Goal: Find specific page/section: Find specific page/section

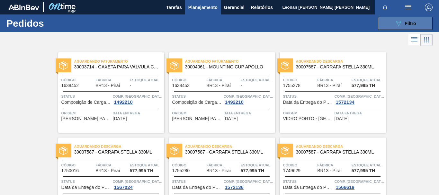
click at [398, 20] on icon "089F7B8B-B2A5-4AFE-B5C0-19BA573D28AC" at bounding box center [399, 24] width 8 height 8
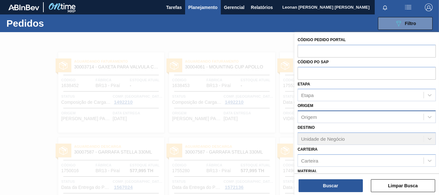
scroll to position [75, 0]
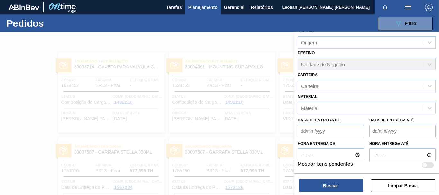
click at [360, 111] on div "Material" at bounding box center [361, 107] width 126 height 9
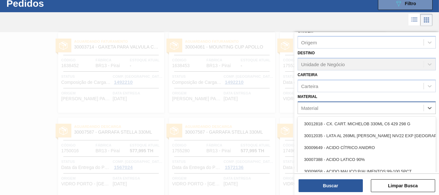
scroll to position [21, 0]
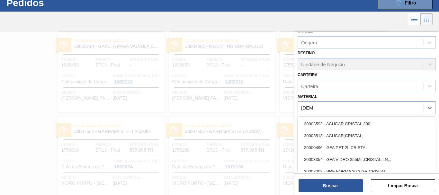
type input "cristal"
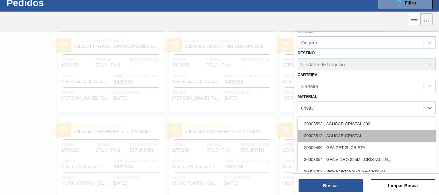
click at [330, 138] on div "30003513 - ACUCAR;CRISTAL;;" at bounding box center [367, 136] width 138 height 12
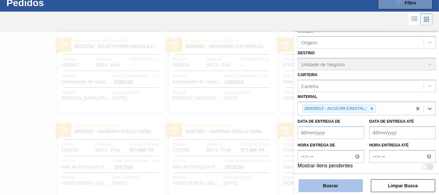
click at [341, 183] on button "Buscar" at bounding box center [330, 185] width 64 height 13
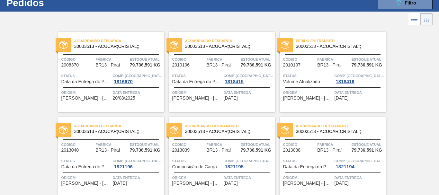
scroll to position [0, 0]
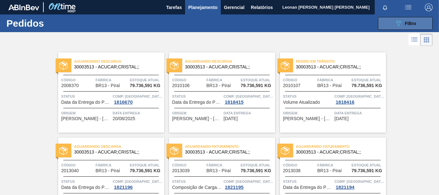
click at [410, 24] on span "Filtro" at bounding box center [410, 23] width 11 height 5
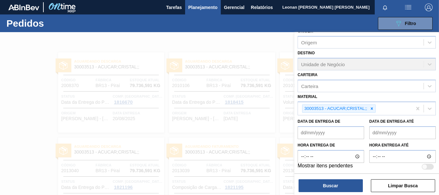
scroll to position [76, 0]
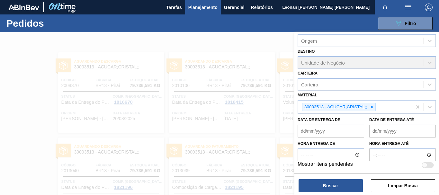
click at [261, 43] on div at bounding box center [219, 129] width 439 height 195
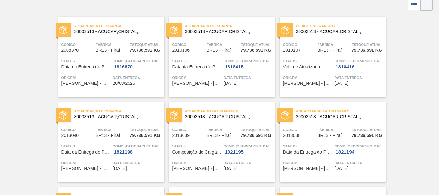
scroll to position [0, 0]
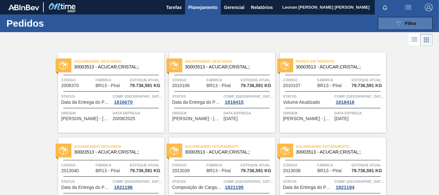
click at [413, 26] on span "Filtro" at bounding box center [410, 23] width 11 height 5
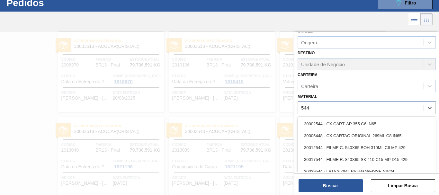
scroll to position [21, 0]
type input "5442"
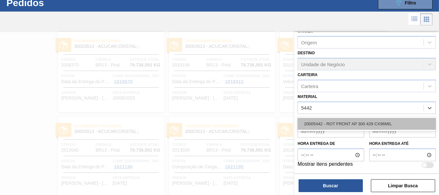
click at [387, 123] on div "20005442 - ROT FRONT AP 300 429 CX96MIL" at bounding box center [367, 124] width 138 height 12
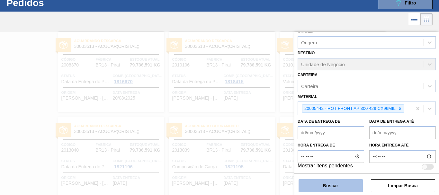
click at [343, 183] on button "Buscar" at bounding box center [330, 185] width 64 height 13
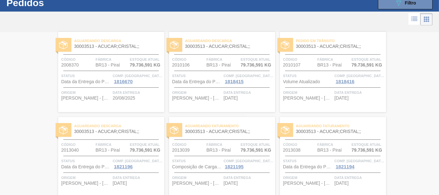
scroll to position [0, 0]
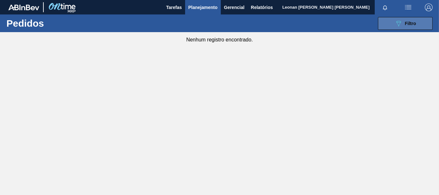
click at [420, 22] on button "089F7B8B-B2A5-4AFE-B5C0-19BA573D28AC Filtro" at bounding box center [405, 23] width 55 height 13
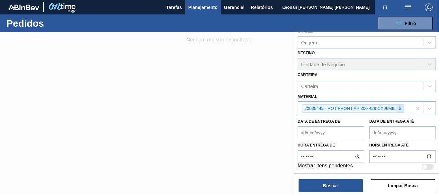
click at [401, 109] on icon at bounding box center [400, 108] width 4 height 4
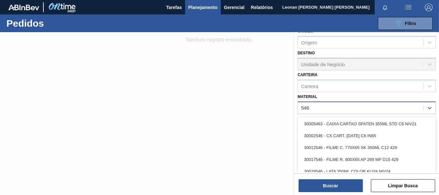
type input "5465"
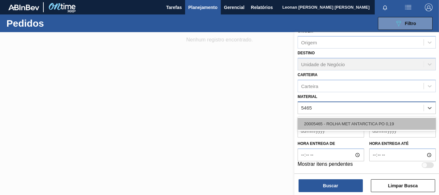
click at [396, 122] on div "20005465 - ROLHA MET ANTARCTICA PO 0,19" at bounding box center [367, 124] width 138 height 12
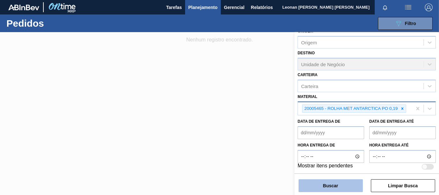
click at [334, 183] on button "Buscar" at bounding box center [330, 185] width 64 height 13
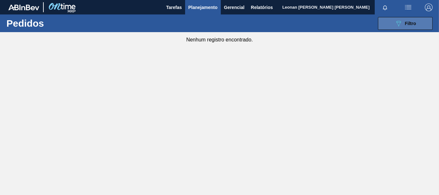
click at [393, 21] on button "089F7B8B-B2A5-4AFE-B5C0-19BA573D28AC Filtro" at bounding box center [405, 23] width 55 height 13
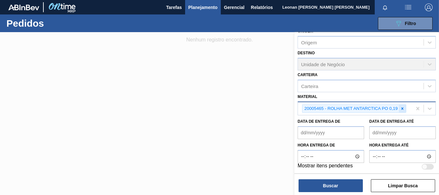
click at [401, 108] on icon at bounding box center [402, 108] width 4 height 4
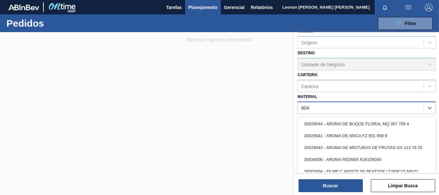
type input "9040"
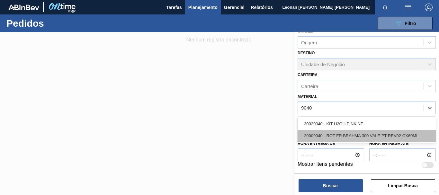
click at [340, 137] on div "20009040 - ROT FR BRAHMA 300 VALE PT REV02 CX60ML" at bounding box center [367, 136] width 138 height 12
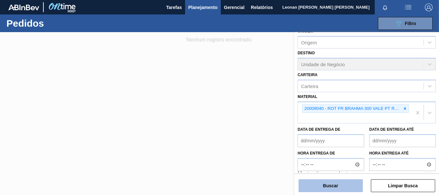
click at [343, 188] on button "Buscar" at bounding box center [330, 185] width 64 height 13
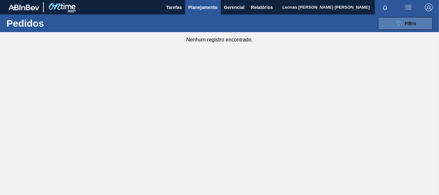
drag, startPoint x: 390, startPoint y: 20, endPoint x: 387, endPoint y: 22, distance: 3.3
click at [389, 21] on button "089F7B8B-B2A5-4AFE-B5C0-19BA573D28AC Filtro" at bounding box center [405, 23] width 55 height 13
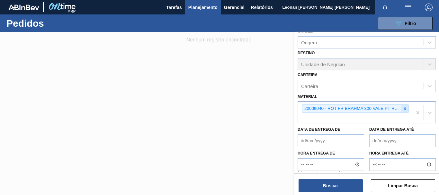
click at [404, 109] on icon at bounding box center [405, 108] width 2 height 2
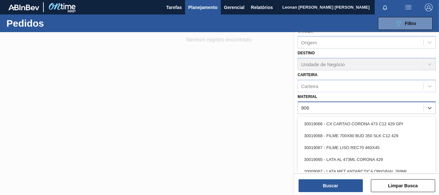
type input "9068"
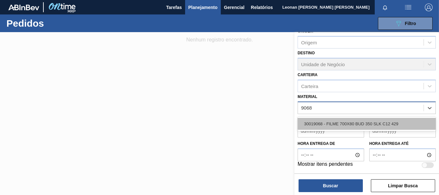
click at [374, 126] on div "30019068 - FILME 700X80 BUD 350 SLK C12 429" at bounding box center [367, 124] width 138 height 12
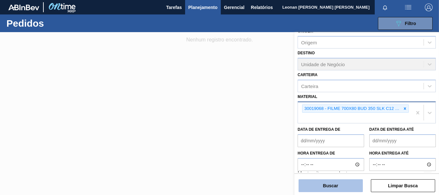
click at [340, 184] on button "Buscar" at bounding box center [330, 185] width 64 height 13
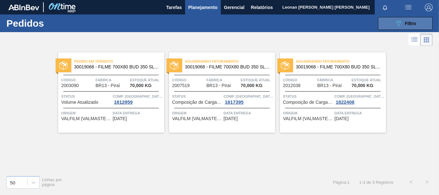
click at [383, 22] on button "089F7B8B-B2A5-4AFE-B5C0-19BA573D28AC Filtro" at bounding box center [405, 23] width 55 height 13
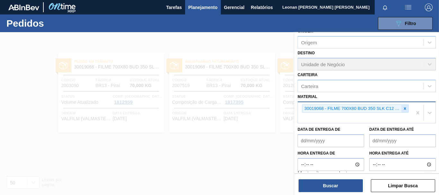
click at [404, 109] on icon at bounding box center [405, 108] width 4 height 4
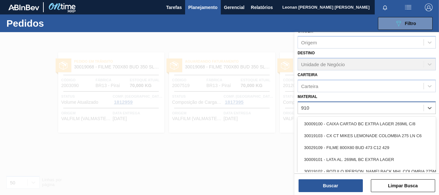
type input "9109"
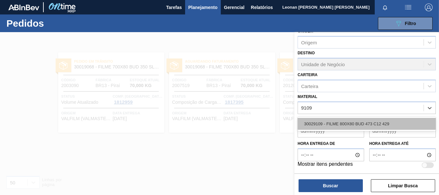
click at [355, 123] on div "30029109 - FILME 800X80 BUD 473 C12 429" at bounding box center [367, 124] width 138 height 12
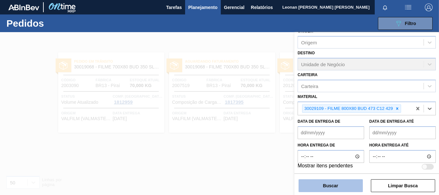
click at [335, 187] on button "Buscar" at bounding box center [330, 185] width 64 height 13
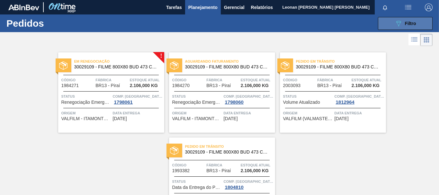
click at [396, 23] on icon at bounding box center [398, 23] width 5 height 5
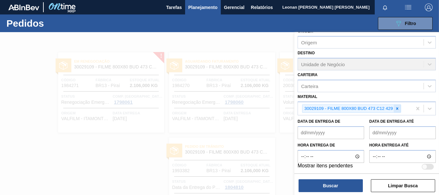
click at [396, 107] on icon at bounding box center [397, 108] width 4 height 4
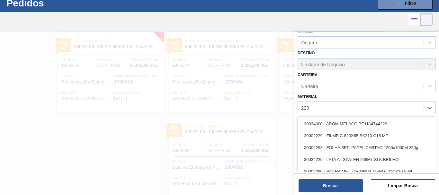
scroll to position [21, 0]
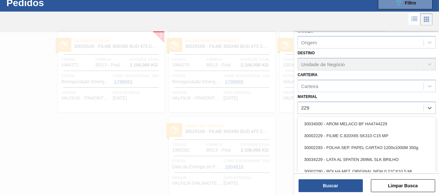
type input "2293"
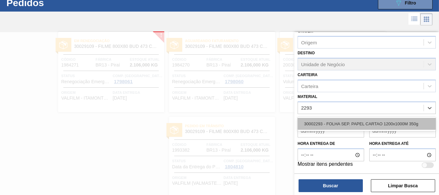
click at [385, 120] on div "30002293 - FOLHA SEP. PAPEL CARTAO 1200x1000M 350g" at bounding box center [367, 124] width 138 height 12
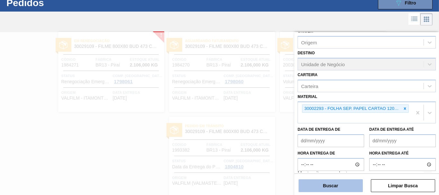
click at [347, 184] on button "Buscar" at bounding box center [330, 185] width 64 height 13
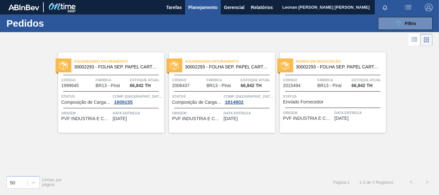
scroll to position [0, 0]
click at [409, 25] on span "Filtro" at bounding box center [410, 23] width 11 height 5
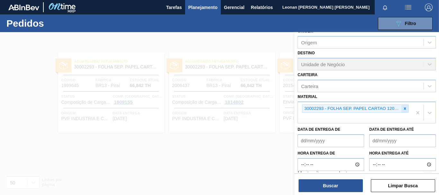
click at [405, 109] on icon at bounding box center [405, 108] width 2 height 2
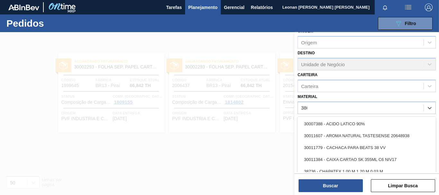
type input "3804"
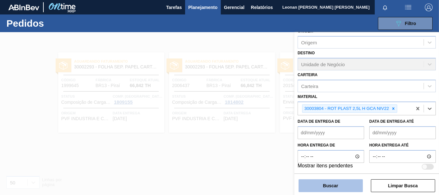
click at [330, 188] on button "Buscar" at bounding box center [330, 185] width 64 height 13
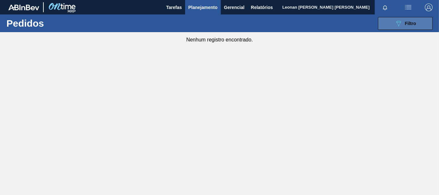
click at [393, 22] on button "089F7B8B-B2A5-4AFE-B5C0-19BA573D28AC Filtro" at bounding box center [405, 23] width 55 height 13
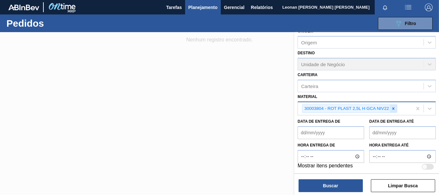
click at [396, 111] on icon at bounding box center [393, 108] width 4 height 4
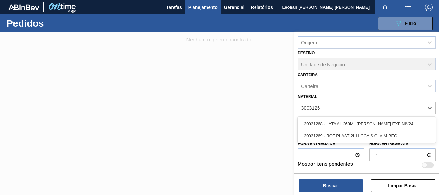
type input "30031269"
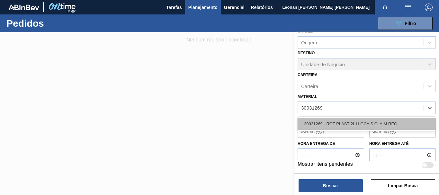
click at [361, 120] on div "30031269 - ROT PLAST 2L H GCA S CLAIM REC" at bounding box center [367, 124] width 138 height 12
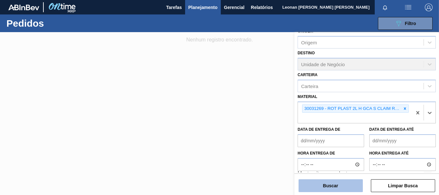
click at [342, 184] on button "Buscar" at bounding box center [330, 185] width 64 height 13
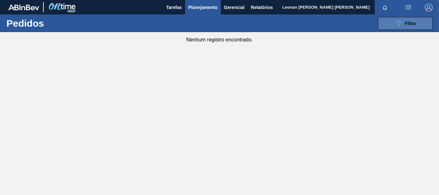
click at [391, 21] on button "089F7B8B-B2A5-4AFE-B5C0-19BA573D28AC Filtro" at bounding box center [405, 23] width 55 height 13
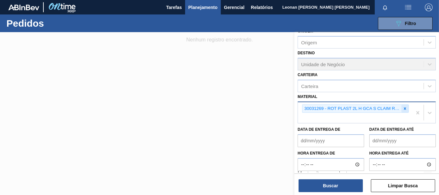
click at [405, 107] on icon at bounding box center [405, 108] width 4 height 4
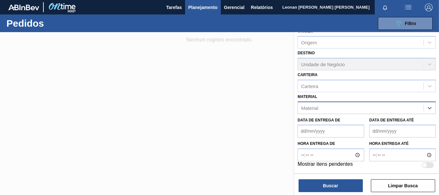
click at [369, 109] on div "Material" at bounding box center [361, 107] width 126 height 9
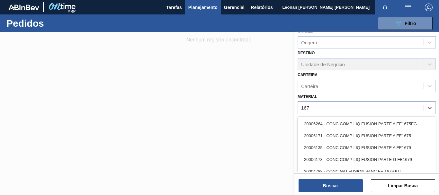
type input "1670"
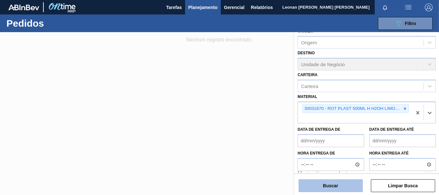
click at [347, 183] on button "Buscar" at bounding box center [330, 185] width 64 height 13
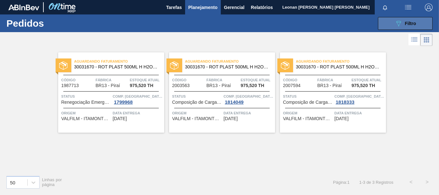
click at [409, 25] on span "Filtro" at bounding box center [410, 23] width 11 height 5
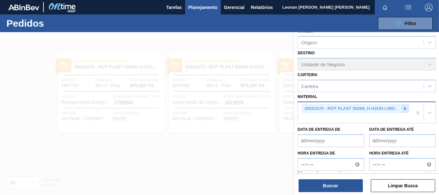
click at [406, 109] on icon at bounding box center [405, 108] width 4 height 4
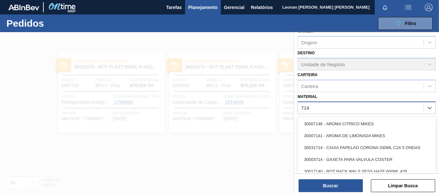
type input "7149"
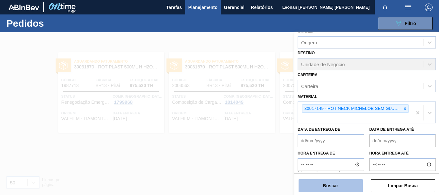
click at [328, 188] on button "Buscar" at bounding box center [330, 185] width 64 height 13
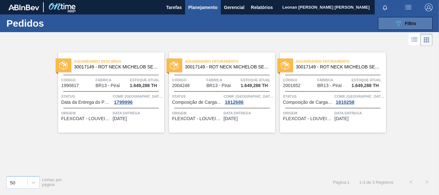
click at [407, 23] on span "Filtro" at bounding box center [410, 23] width 11 height 5
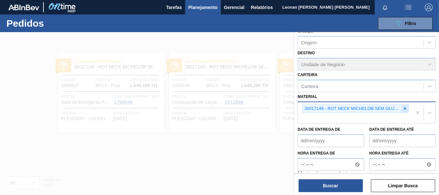
click at [405, 109] on icon at bounding box center [405, 108] width 4 height 4
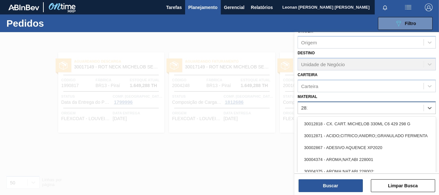
type input "2819"
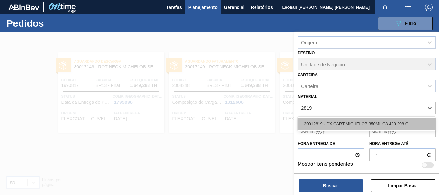
click at [384, 125] on div "30012819 - CX CART MICHELOB 350ML C8 429 298 G" at bounding box center [367, 124] width 138 height 12
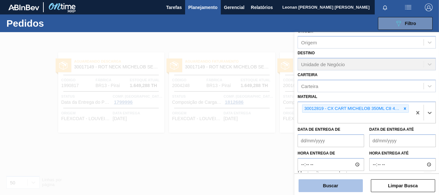
click at [332, 185] on button "Buscar" at bounding box center [330, 185] width 64 height 13
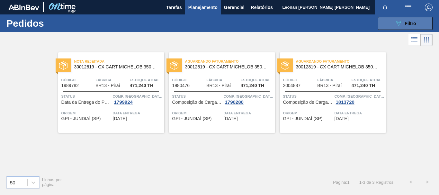
click at [420, 24] on button "089F7B8B-B2A5-4AFE-B5C0-19BA573D28AC Filtro" at bounding box center [405, 23] width 55 height 13
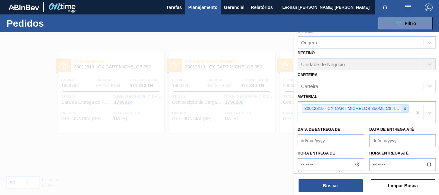
click at [405, 107] on icon at bounding box center [405, 108] width 4 height 4
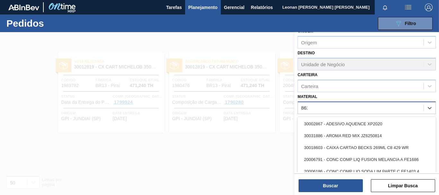
type input "8620"
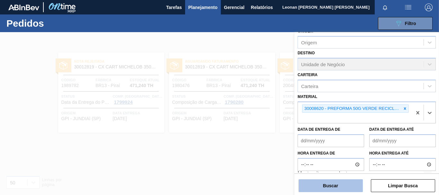
click at [337, 189] on button "Buscar" at bounding box center [330, 185] width 64 height 13
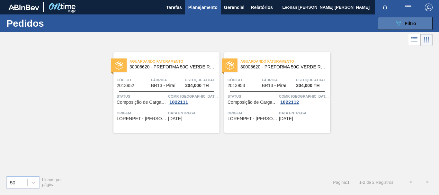
click at [398, 27] on icon "089F7B8B-B2A5-4AFE-B5C0-19BA573D28AC" at bounding box center [399, 24] width 8 height 8
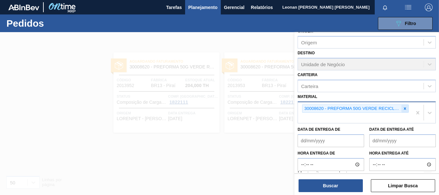
click at [403, 109] on icon at bounding box center [405, 108] width 4 height 4
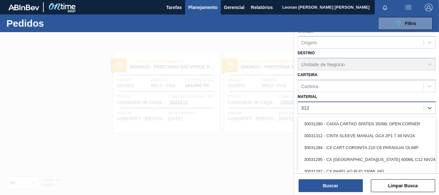
type input "3127"
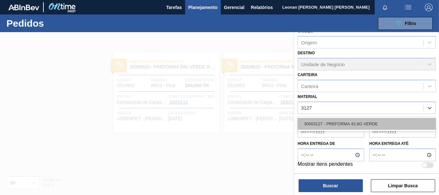
click at [382, 121] on div "30003127 - PREFORMA 42,6G VERDE" at bounding box center [367, 124] width 138 height 12
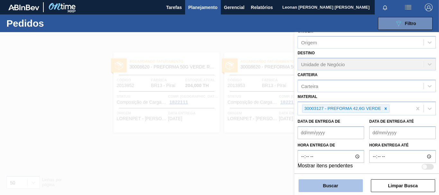
click at [334, 186] on button "Buscar" at bounding box center [330, 185] width 64 height 13
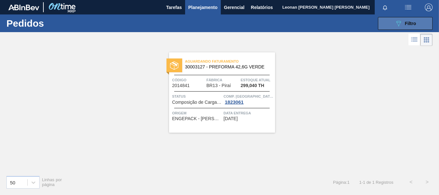
click at [412, 23] on span "Filtro" at bounding box center [410, 23] width 11 height 5
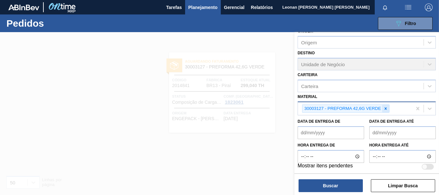
click at [387, 110] on icon at bounding box center [385, 108] width 4 height 4
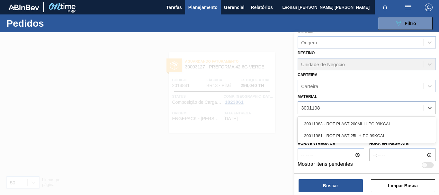
type input "30011981"
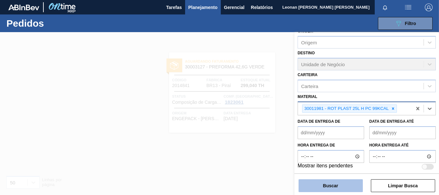
click at [339, 185] on button "Buscar" at bounding box center [330, 185] width 64 height 13
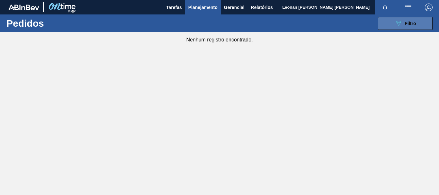
click at [393, 26] on button "089F7B8B-B2A5-4AFE-B5C0-19BA573D28AC Filtro" at bounding box center [405, 23] width 55 height 13
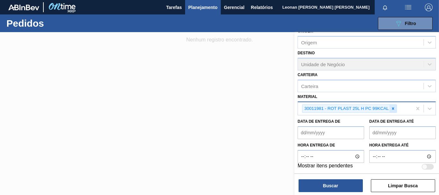
click at [393, 110] on icon at bounding box center [393, 108] width 2 height 2
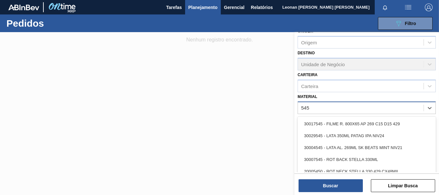
type input "5451"
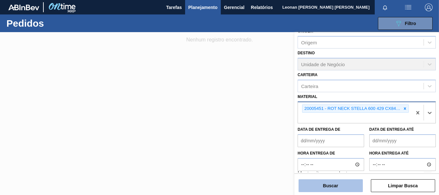
click at [338, 187] on button "Buscar" at bounding box center [330, 185] width 64 height 13
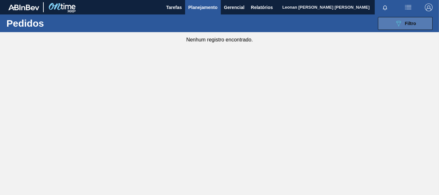
click at [390, 22] on button "089F7B8B-B2A5-4AFE-B5C0-19BA573D28AC Filtro" at bounding box center [405, 23] width 55 height 13
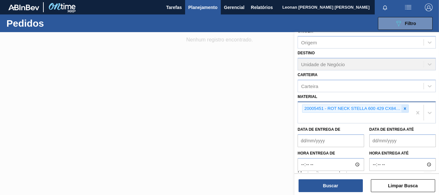
click at [404, 108] on icon at bounding box center [405, 108] width 2 height 2
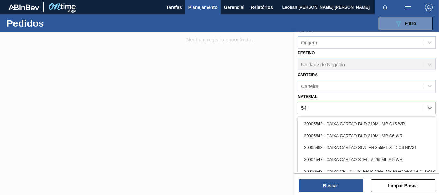
type input "5436"
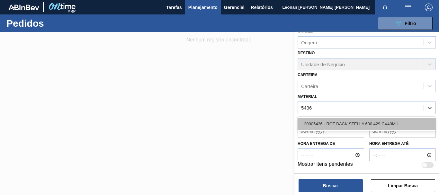
click at [382, 123] on div "20005436 - ROT BACK STELLA 600 429 CX40MIL" at bounding box center [367, 124] width 138 height 12
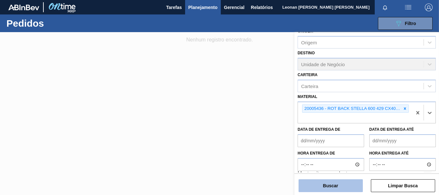
click at [343, 186] on button "Buscar" at bounding box center [330, 185] width 64 height 13
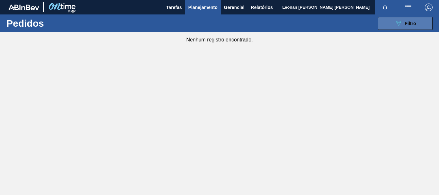
click at [397, 23] on icon "089F7B8B-B2A5-4AFE-B5C0-19BA573D28AC" at bounding box center [399, 24] width 8 height 8
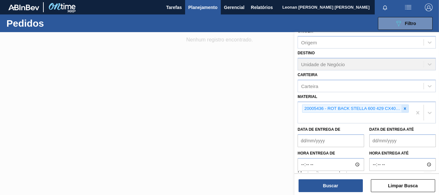
click at [404, 108] on icon at bounding box center [405, 108] width 2 height 2
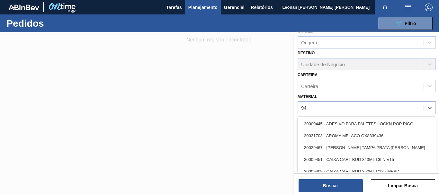
type input "9418"
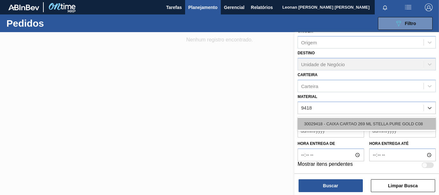
click at [393, 121] on div "30029418 - CAIXA CARTAO 269 ML STELLA PURE GOLD C08" at bounding box center [367, 124] width 138 height 12
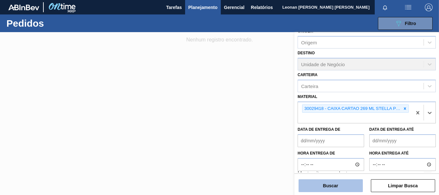
click at [339, 184] on button "Buscar" at bounding box center [330, 185] width 64 height 13
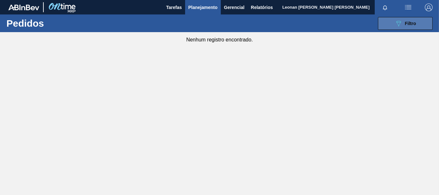
click at [416, 26] on div "089F7B8B-B2A5-4AFE-B5C0-19BA573D28AC Filtro" at bounding box center [406, 24] width 22 height 8
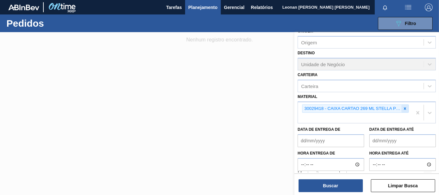
click at [405, 108] on icon at bounding box center [405, 108] width 4 height 4
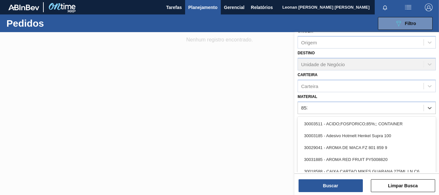
type input "8538"
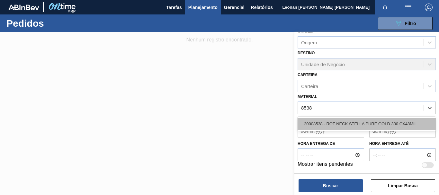
click at [386, 121] on div "20008538 - ROT NECK STELLA PURE GOLD 330 CX48MIL" at bounding box center [367, 124] width 138 height 12
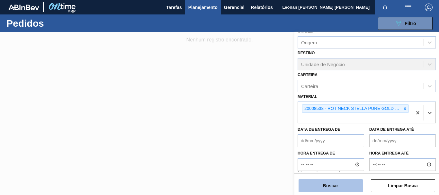
click at [344, 186] on button "Buscar" at bounding box center [330, 185] width 64 height 13
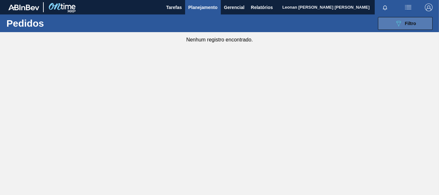
click at [401, 24] on icon "089F7B8B-B2A5-4AFE-B5C0-19BA573D28AC" at bounding box center [399, 24] width 8 height 8
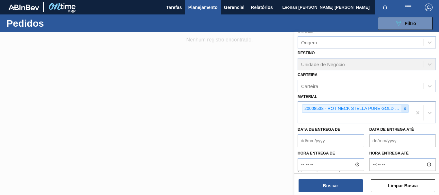
click at [405, 110] on icon at bounding box center [405, 108] width 4 height 4
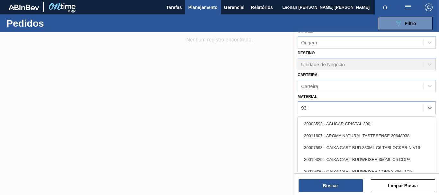
type input "9328"
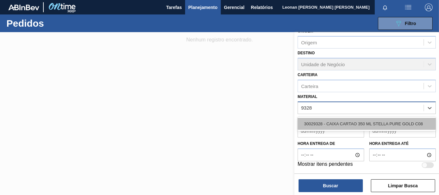
click at [397, 121] on div "30029328 - CAIXA CARTAO 350 ML STELLA PURE GOLD C08" at bounding box center [367, 124] width 138 height 12
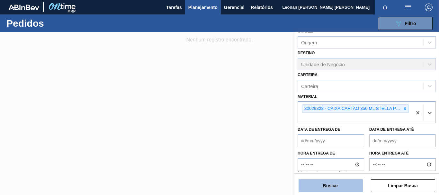
click at [337, 187] on button "Buscar" at bounding box center [330, 185] width 64 height 13
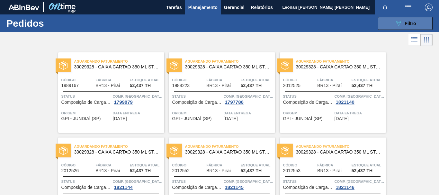
click at [395, 24] on icon "089F7B8B-B2A5-4AFE-B5C0-19BA573D28AC" at bounding box center [399, 24] width 8 height 8
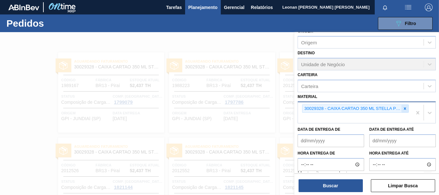
click at [404, 108] on icon at bounding box center [405, 108] width 4 height 4
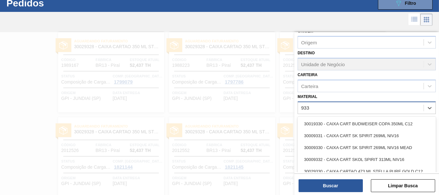
scroll to position [21, 0]
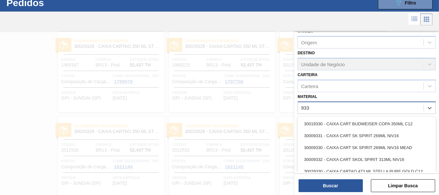
type input "9330"
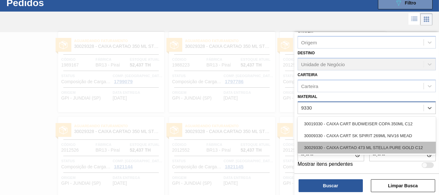
click at [361, 147] on div "30029330 - CAIXA CARTAO 473 ML STELLA PURE GOLD C12" at bounding box center [367, 148] width 138 height 12
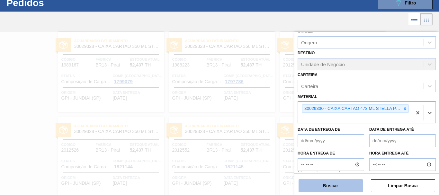
click at [352, 188] on button "Buscar" at bounding box center [330, 185] width 64 height 13
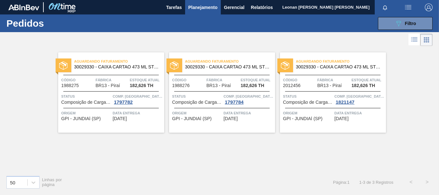
scroll to position [0, 0]
click at [405, 18] on button "089F7B8B-B2A5-4AFE-B5C0-19BA573D28AC Filtro" at bounding box center [405, 23] width 55 height 13
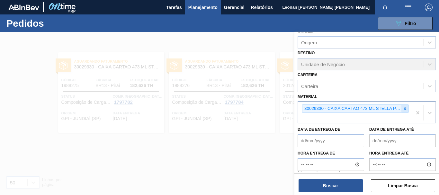
click at [404, 110] on icon at bounding box center [405, 108] width 4 height 4
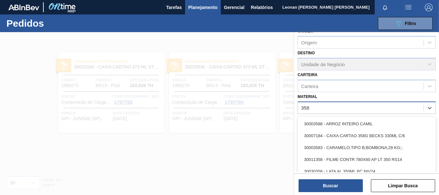
type input "3581"
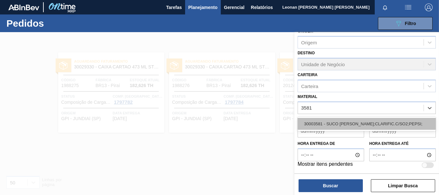
click at [389, 126] on div "30003581 - SUCO [PERSON_NAME];CLARIFIC.C/SO2;PEPSI;" at bounding box center [367, 124] width 138 height 12
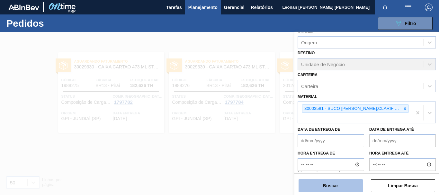
click at [330, 189] on button "Buscar" at bounding box center [330, 185] width 64 height 13
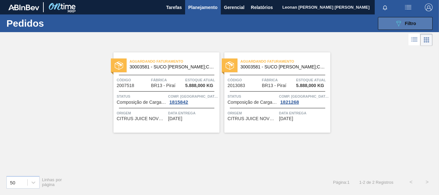
click at [397, 24] on icon "089F7B8B-B2A5-4AFE-B5C0-19BA573D28AC" at bounding box center [399, 24] width 8 height 8
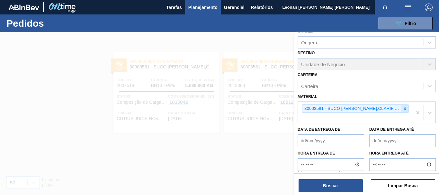
click at [403, 109] on icon at bounding box center [405, 108] width 4 height 4
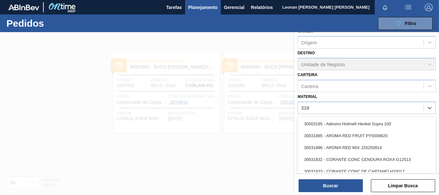
type input "3188"
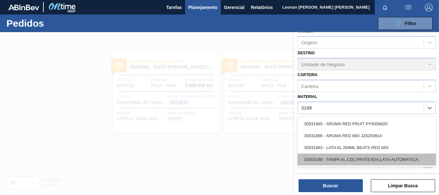
click at [367, 161] on div "30003188 - TAMPA AL.CDL;PRATEADA;LATA-AUTOMATICA;" at bounding box center [367, 160] width 138 height 12
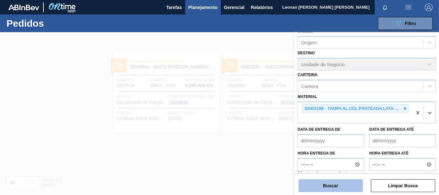
click at [343, 187] on button "Buscar" at bounding box center [330, 185] width 64 height 13
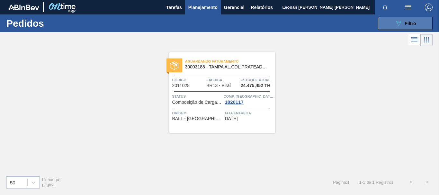
click at [418, 26] on button "089F7B8B-B2A5-4AFE-B5C0-19BA573D28AC Filtro" at bounding box center [405, 23] width 55 height 13
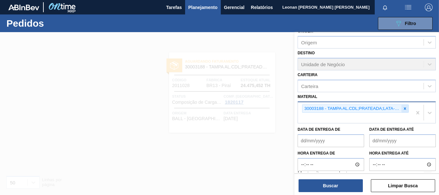
click at [405, 107] on icon at bounding box center [405, 108] width 4 height 4
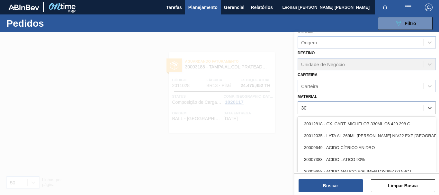
type input "3075"
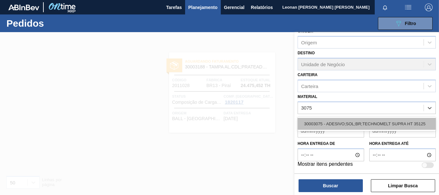
click at [347, 120] on div "30003075 - ADESIVO;SOL;BR;TECHNOMELT SUPRA HT 35125" at bounding box center [367, 124] width 138 height 12
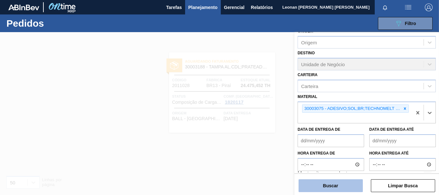
click at [346, 186] on button "Buscar" at bounding box center [330, 185] width 64 height 13
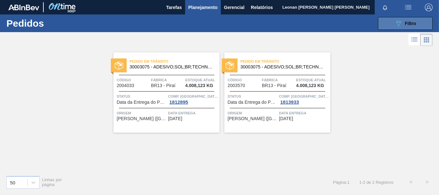
click at [405, 26] on span "Filtro" at bounding box center [410, 23] width 11 height 5
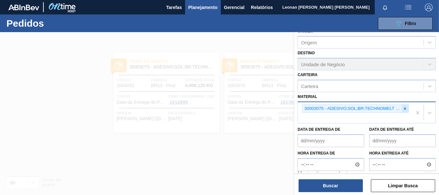
click at [407, 110] on div at bounding box center [404, 109] width 7 height 8
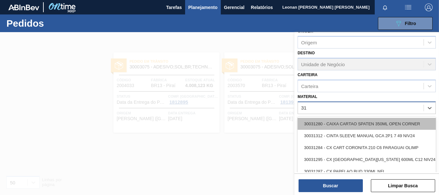
type input "3"
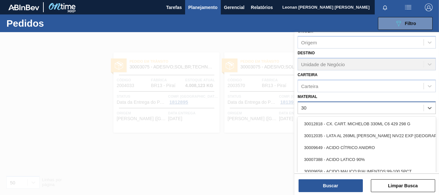
type input "3"
click at [267, 139] on div at bounding box center [219, 129] width 439 height 195
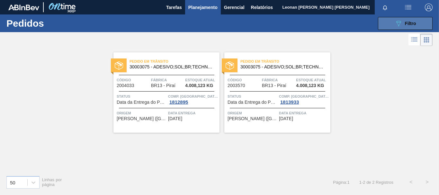
click at [400, 24] on icon "089F7B8B-B2A5-4AFE-B5C0-19BA573D28AC" at bounding box center [399, 24] width 8 height 8
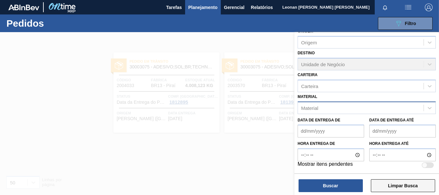
click at [415, 186] on button "Limpar Busca" at bounding box center [403, 185] width 64 height 13
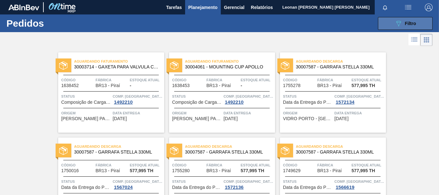
click at [413, 26] on span "Filtro" at bounding box center [410, 23] width 11 height 5
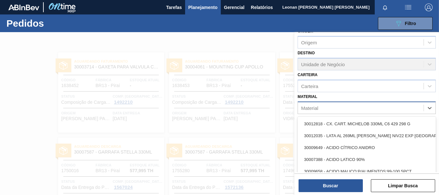
click at [393, 111] on div "Material" at bounding box center [361, 107] width 126 height 9
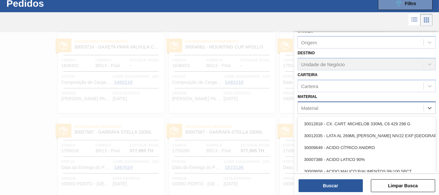
scroll to position [21, 0]
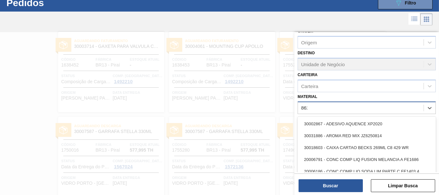
type input "8620"
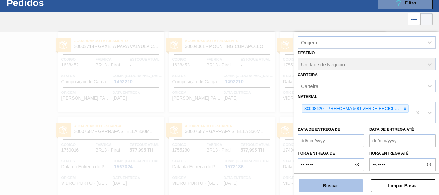
click at [334, 187] on button "Buscar" at bounding box center [330, 185] width 64 height 13
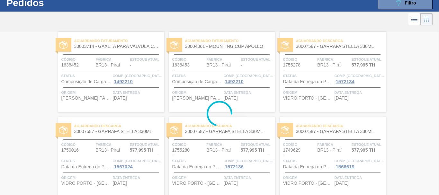
scroll to position [0, 0]
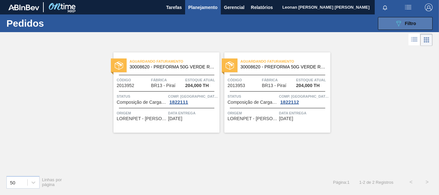
click at [409, 25] on span "Filtro" at bounding box center [410, 23] width 11 height 5
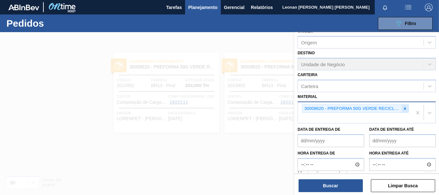
click at [405, 110] on icon at bounding box center [405, 108] width 4 height 4
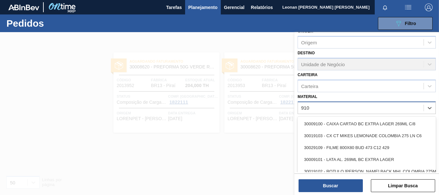
type input "9109"
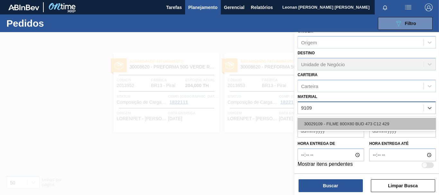
click at [392, 120] on div "30029109 - FILME 800X80 BUD 473 C12 429" at bounding box center [367, 124] width 138 height 12
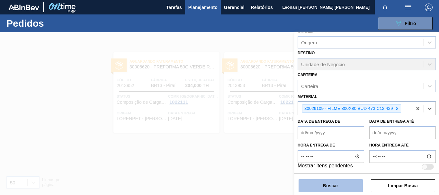
click at [343, 188] on button "Buscar" at bounding box center [330, 185] width 64 height 13
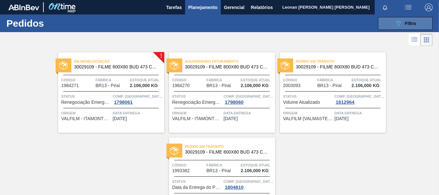
click at [391, 20] on button "089F7B8B-B2A5-4AFE-B5C0-19BA573D28AC Filtro" at bounding box center [405, 23] width 55 height 13
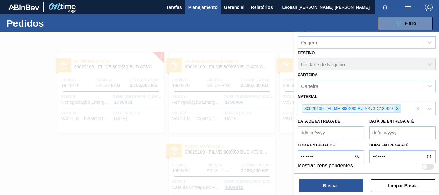
click at [397, 108] on icon at bounding box center [397, 108] width 4 height 4
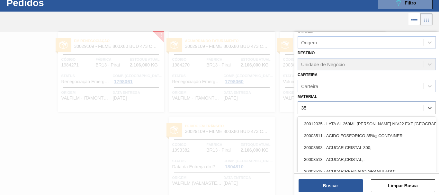
scroll to position [21, 0]
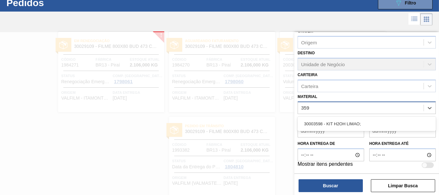
type input "3598"
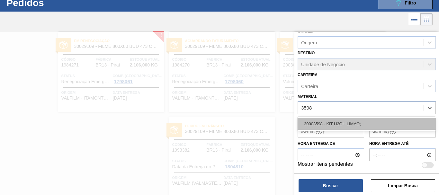
click at [390, 124] on div "30003598 - KIT H2OH LIMAO;" at bounding box center [367, 124] width 138 height 12
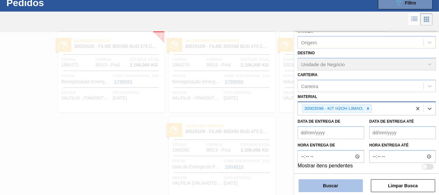
click at [354, 187] on button "Buscar" at bounding box center [330, 185] width 64 height 13
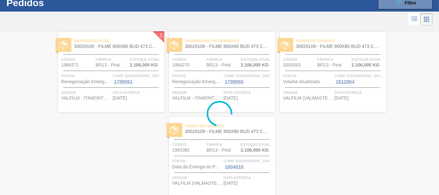
scroll to position [0, 0]
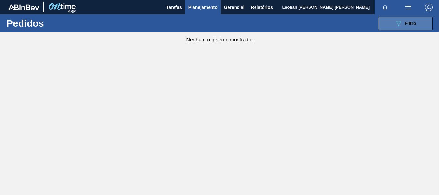
click at [392, 20] on button "089F7B8B-B2A5-4AFE-B5C0-19BA573D28AC Filtro" at bounding box center [405, 23] width 55 height 13
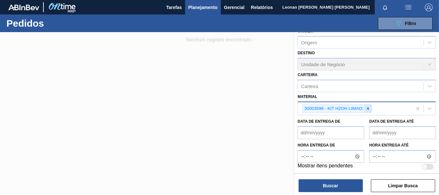
click at [369, 107] on icon at bounding box center [368, 108] width 4 height 4
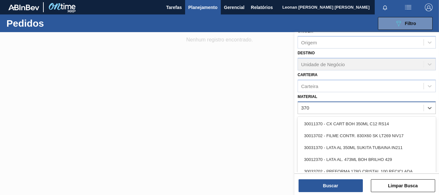
type input "3702"
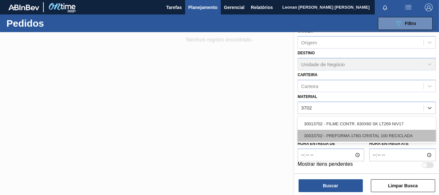
click at [366, 138] on div "30033702 - PREFORMA 178G CRISTAL 100 RECICLADA" at bounding box center [367, 136] width 138 height 12
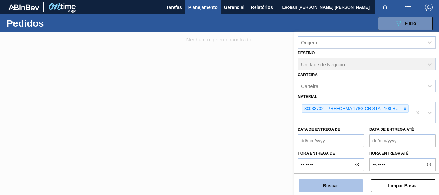
click at [353, 187] on button "Buscar" at bounding box center [330, 185] width 64 height 13
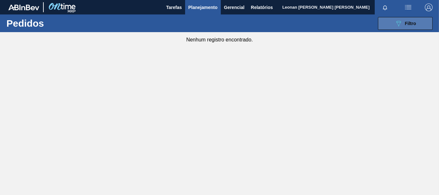
click at [401, 25] on icon "089F7B8B-B2A5-4AFE-B5C0-19BA573D28AC" at bounding box center [399, 24] width 8 height 8
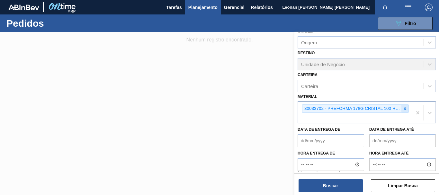
click at [404, 109] on icon at bounding box center [405, 108] width 2 height 2
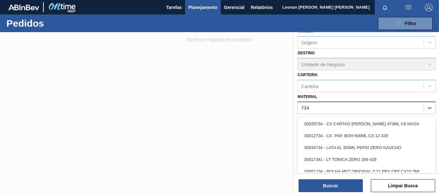
type input "7343"
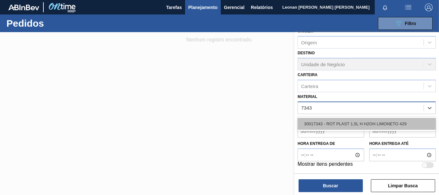
click at [398, 124] on div "30017343 - ROT PLAST 1,5L H H2OH LIMONETO 429" at bounding box center [367, 124] width 138 height 12
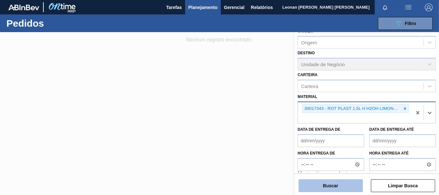
click at [360, 184] on button "Buscar" at bounding box center [330, 185] width 64 height 13
